Goal: Information Seeking & Learning: Learn about a topic

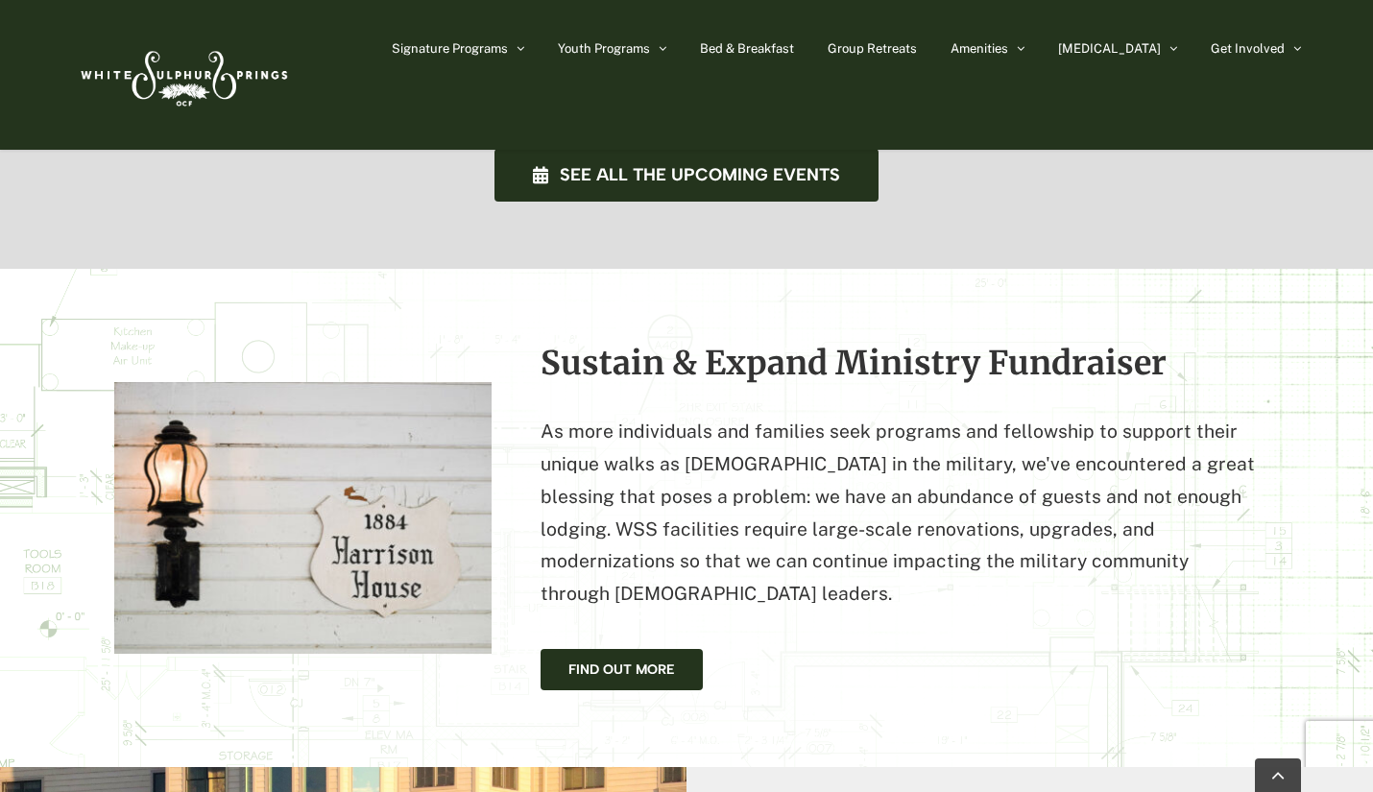
scroll to position [1587, 0]
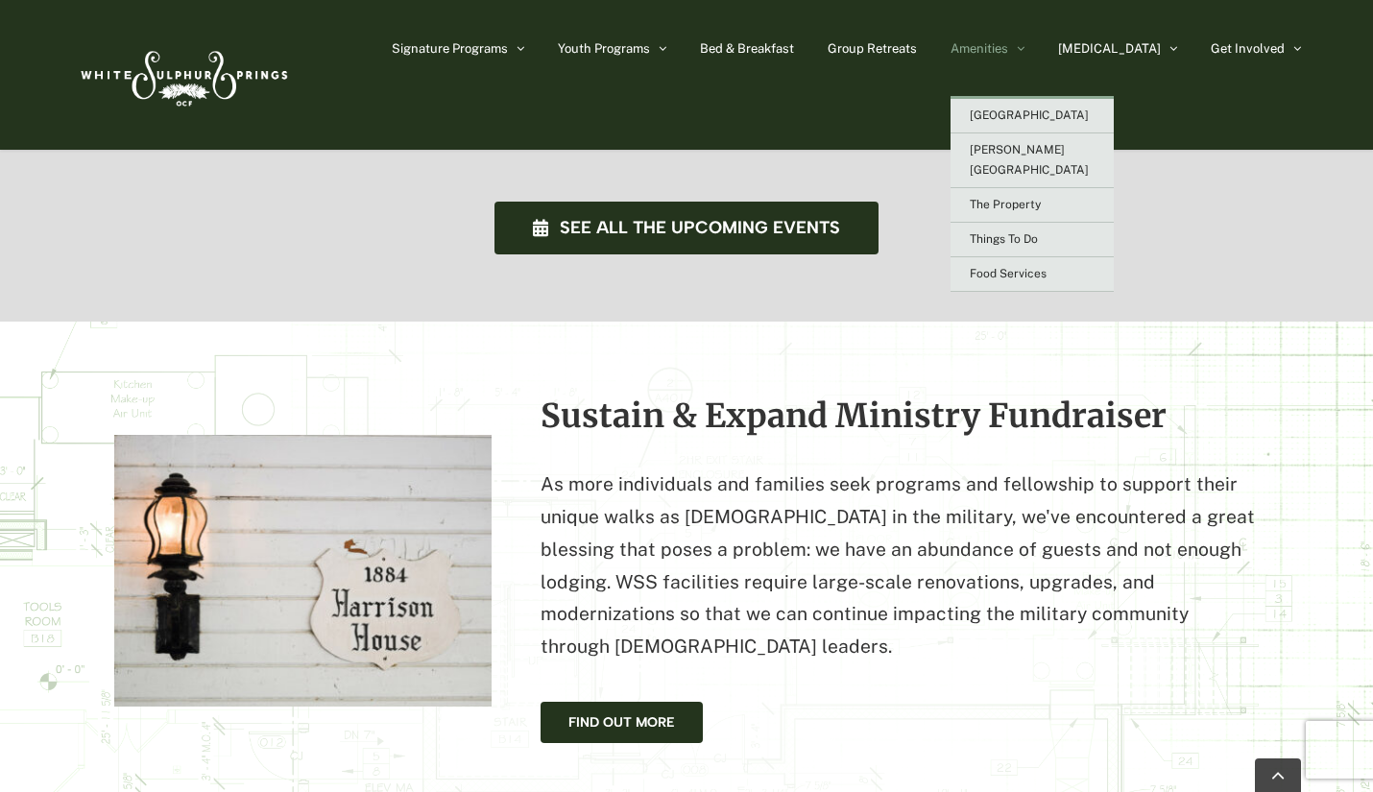
click at [1008, 43] on span "Amenities" at bounding box center [980, 48] width 58 height 12
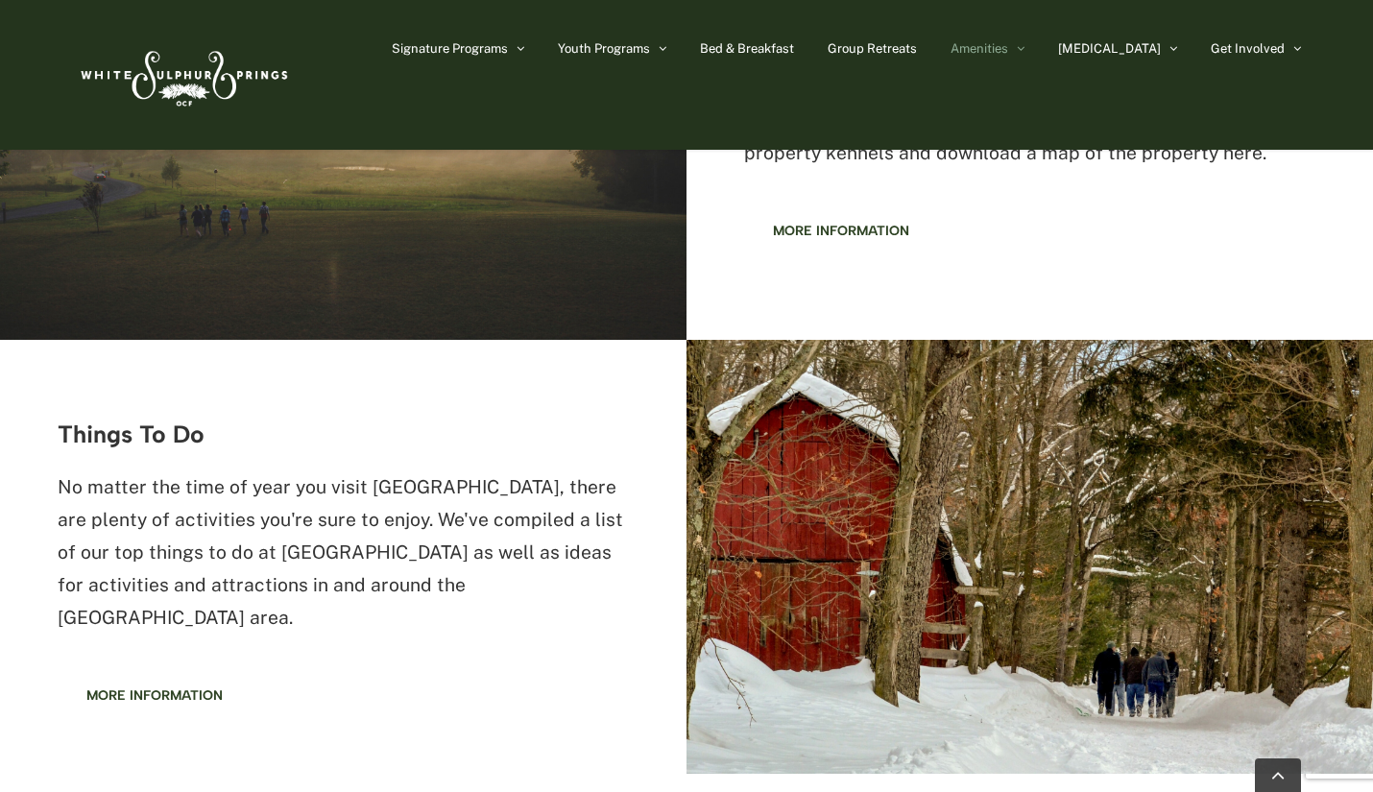
scroll to position [1858, 0]
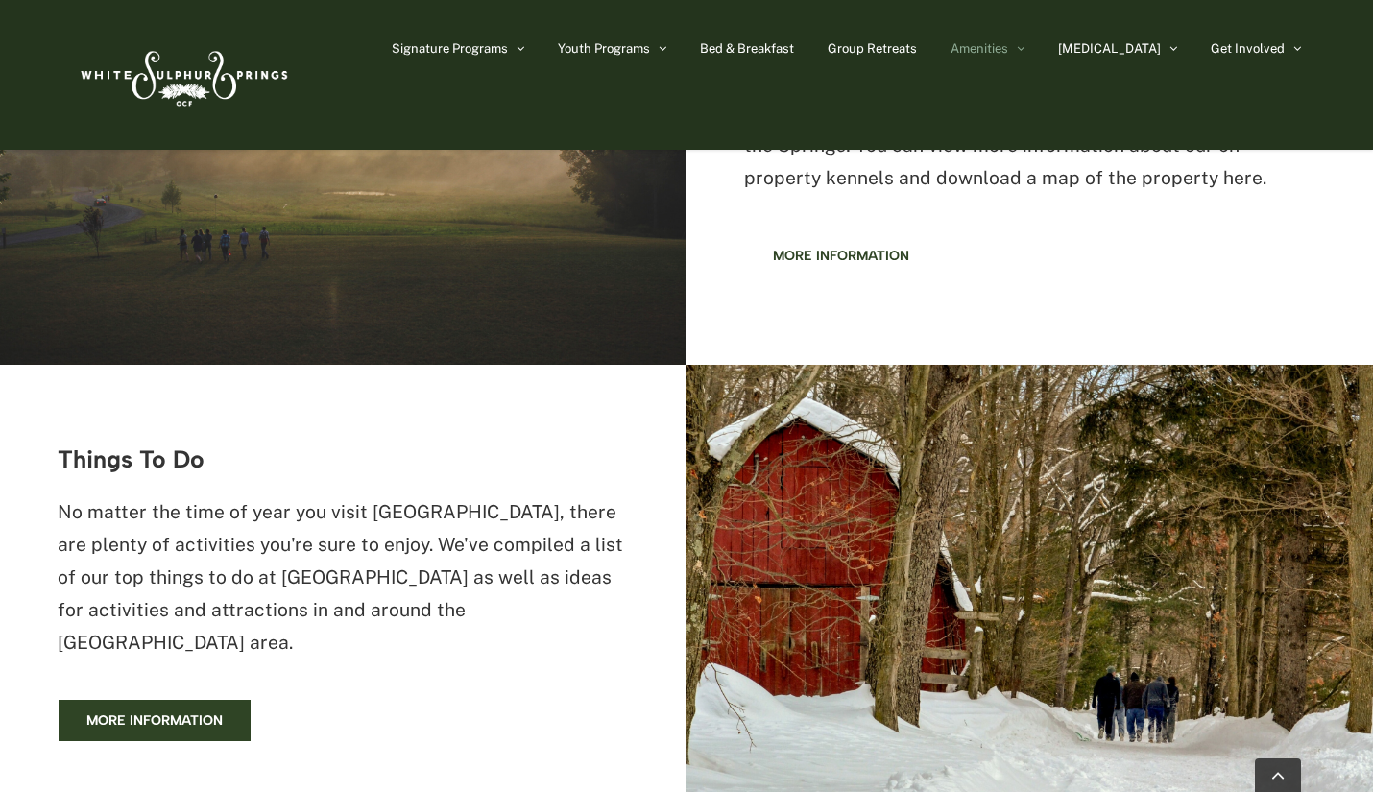
click at [166, 699] on link "More information" at bounding box center [155, 720] width 194 height 43
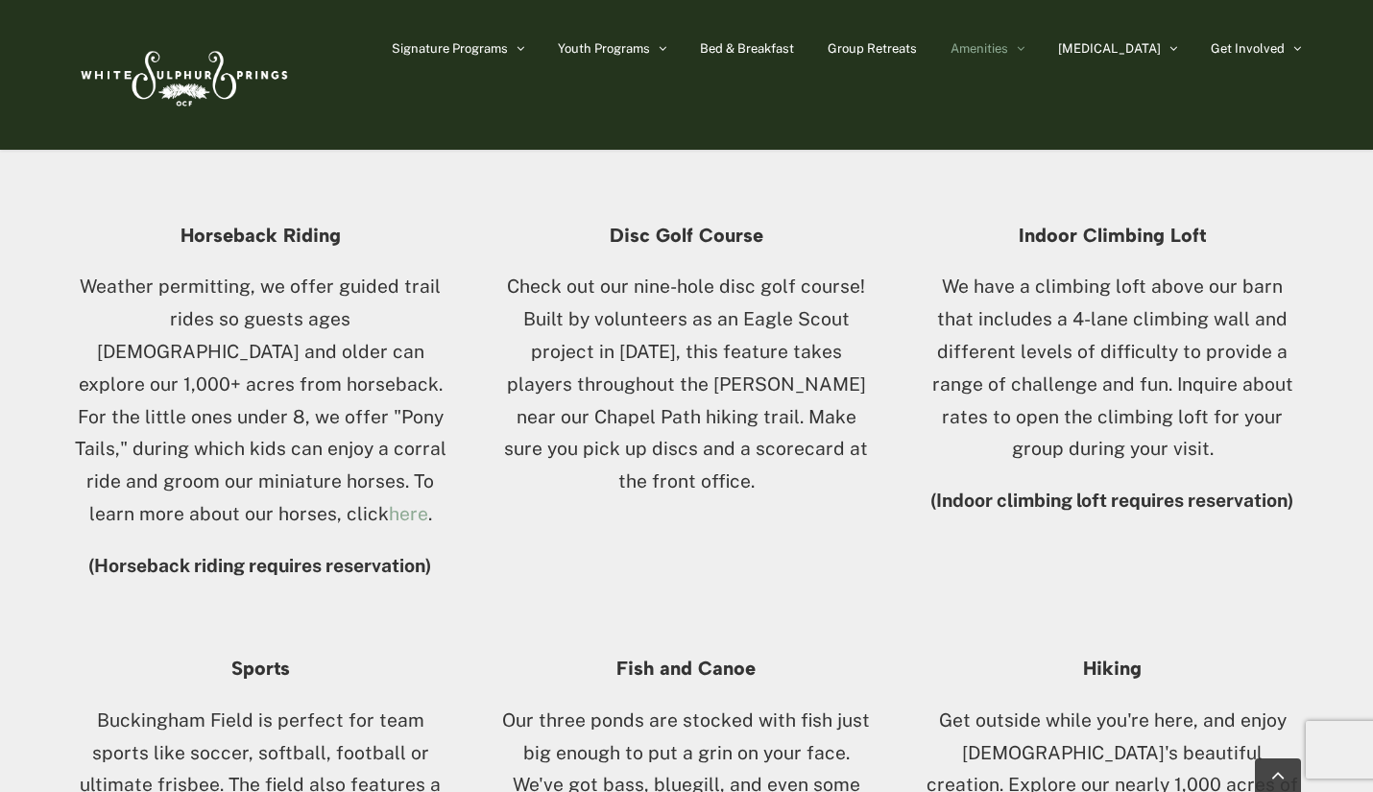
scroll to position [1075, 0]
click at [408, 502] on link "here" at bounding box center [408, 512] width 39 height 21
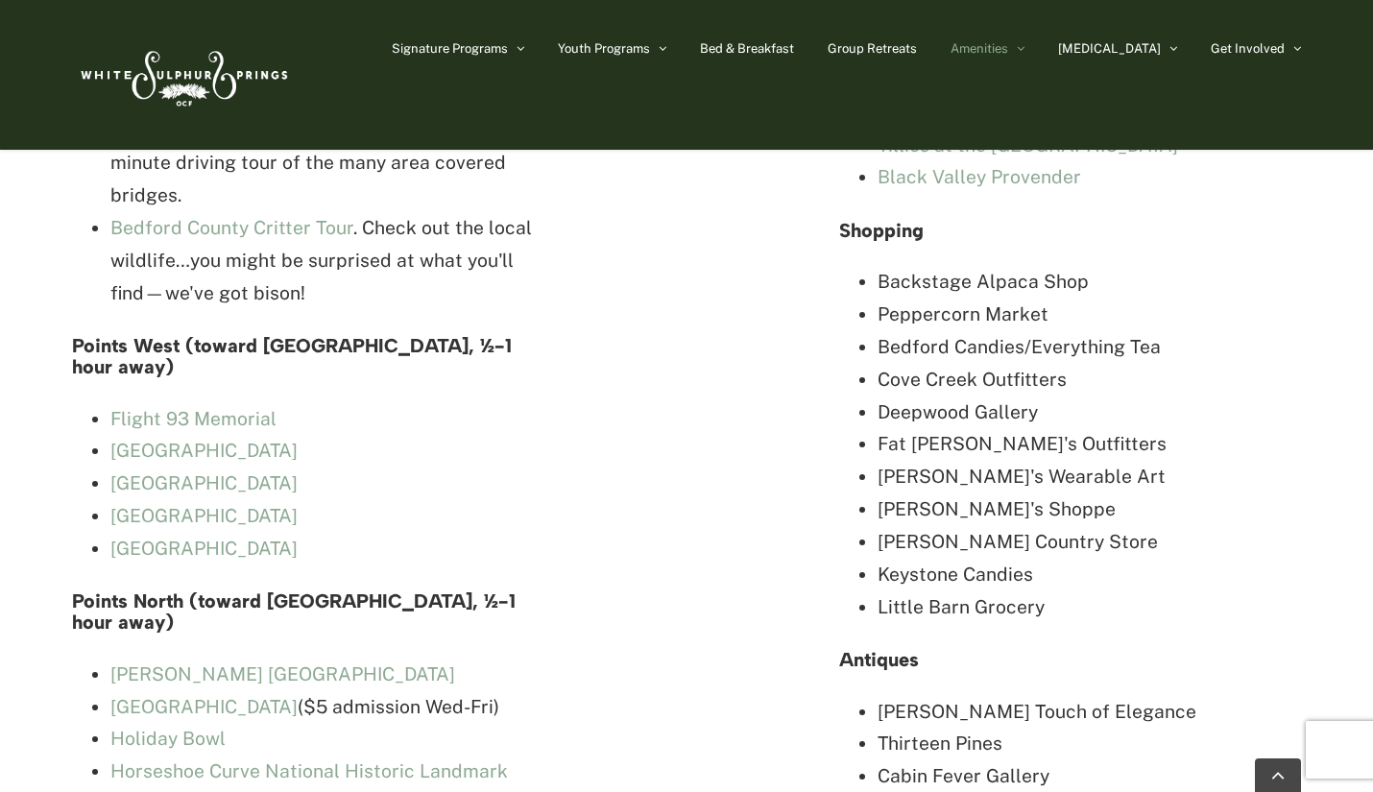
scroll to position [5244, 0]
